Goal: Transaction & Acquisition: Purchase product/service

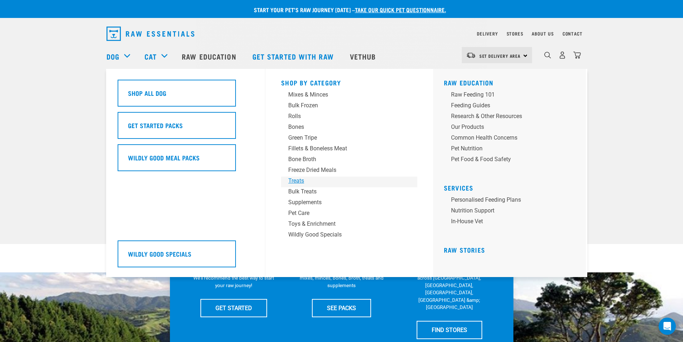
click at [294, 178] on div "Treats" at bounding box center [344, 180] width 112 height 9
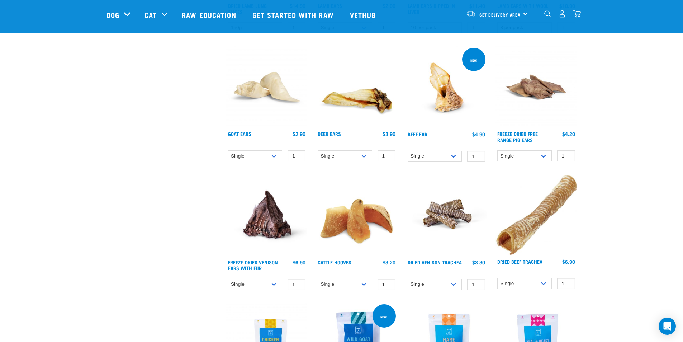
scroll to position [574, 0]
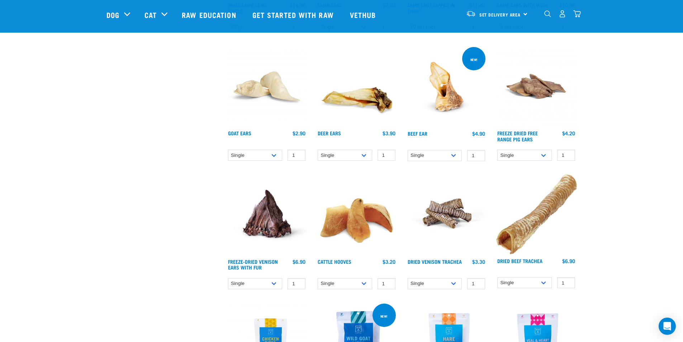
click at [373, 277] on div "Single 10 per pack Bulk (30 pack) 1 0 100 0 100 0 100 0 100" at bounding box center [356, 283] width 81 height 13
click at [361, 283] on select "Single 10 per pack Bulk (30 pack)" at bounding box center [345, 283] width 55 height 11
select select "724"
click at [318, 278] on select "Single 10 per pack Bulk (30 pack)" at bounding box center [345, 283] width 55 height 11
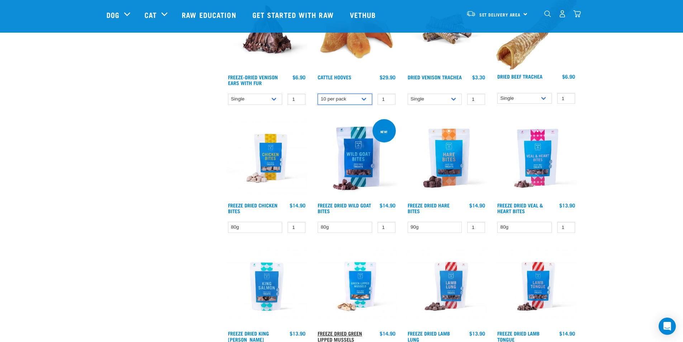
scroll to position [825, 0]
